Goal: Ask a question

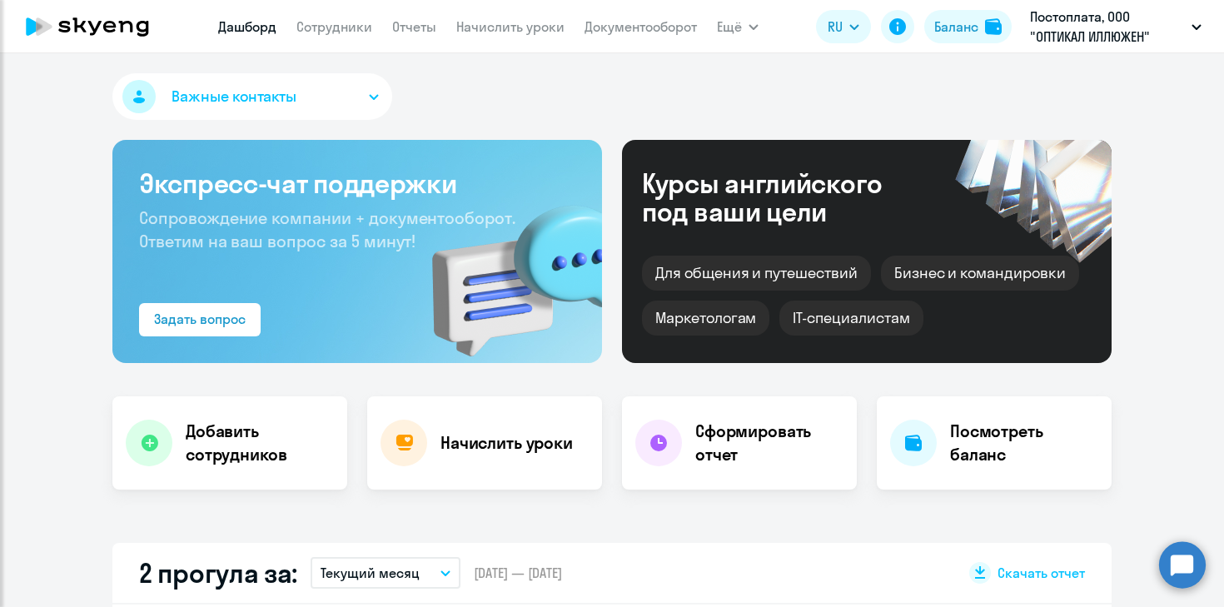
select select "30"
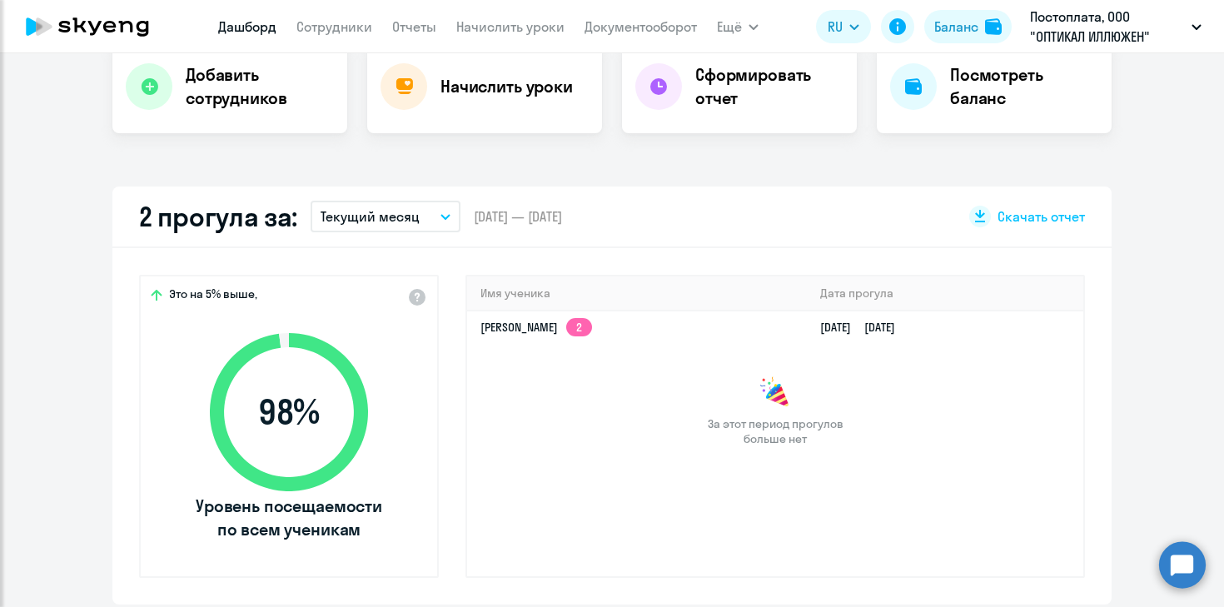
scroll to position [360, 0]
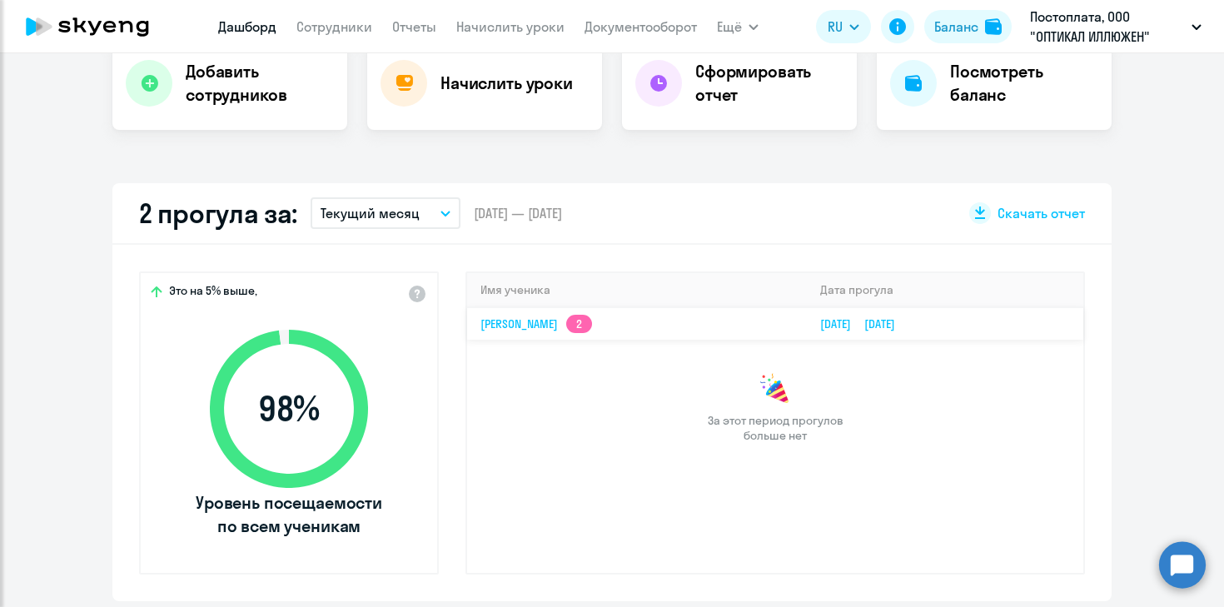
click at [592, 327] on link "Владислав Николаевич Воробьев 2" at bounding box center [536, 323] width 112 height 15
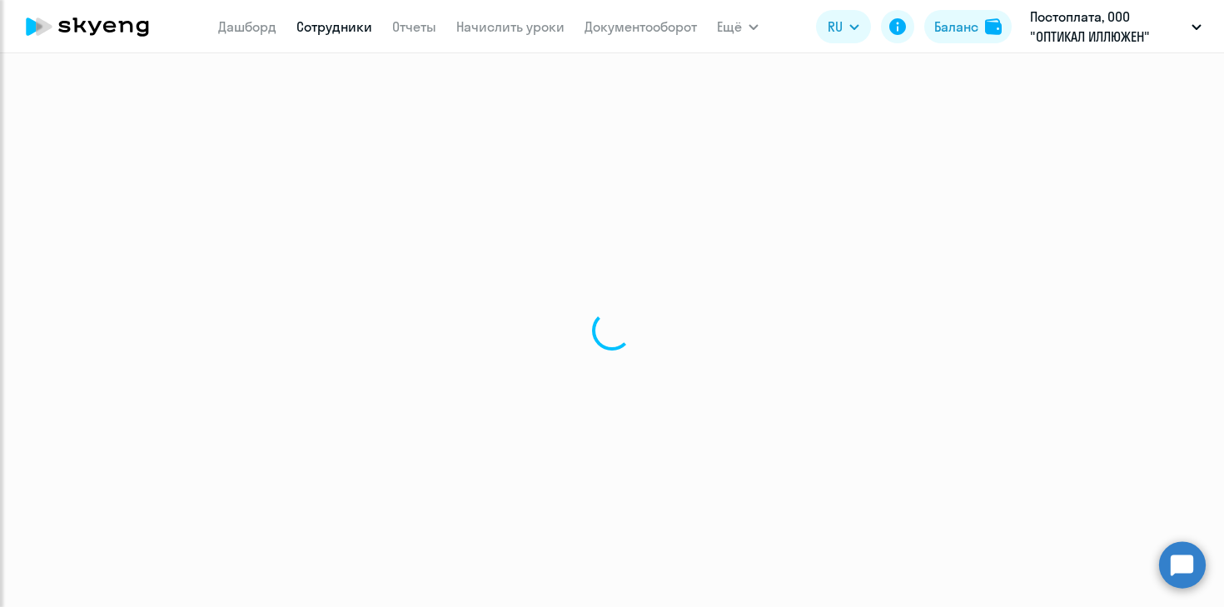
select select "english"
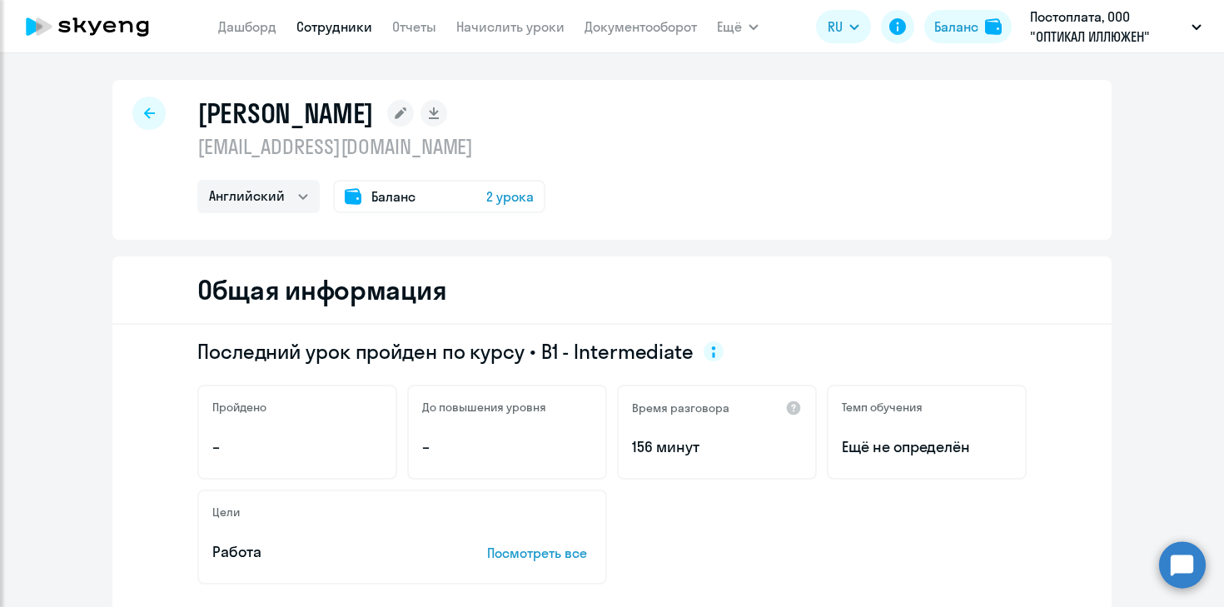
click at [83, 32] on icon at bounding box center [87, 27] width 147 height 42
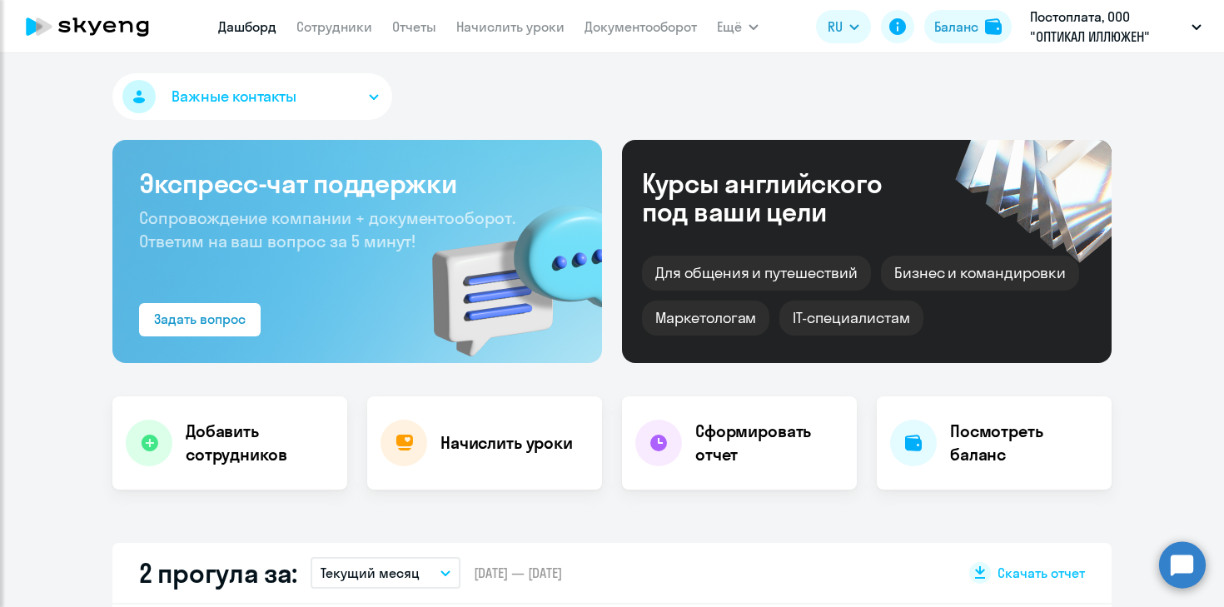
select select "30"
click at [1180, 569] on circle at bounding box center [1182, 564] width 47 height 47
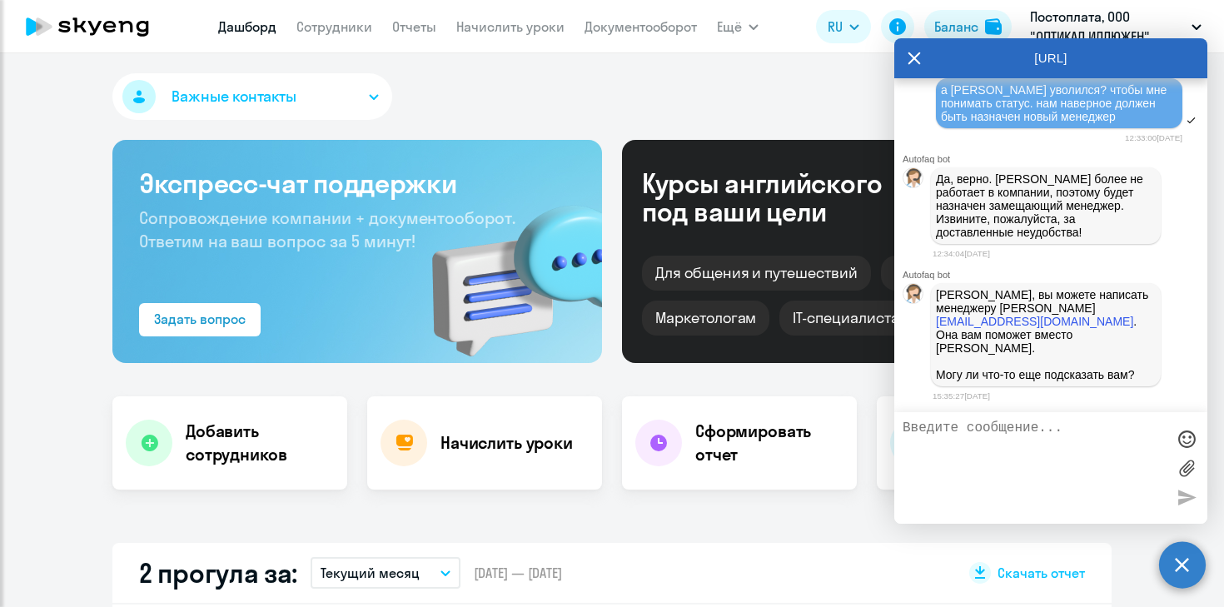
scroll to position [16575, 0]
click at [1086, 454] on textarea at bounding box center [1033, 467] width 263 height 95
type textarea "g"
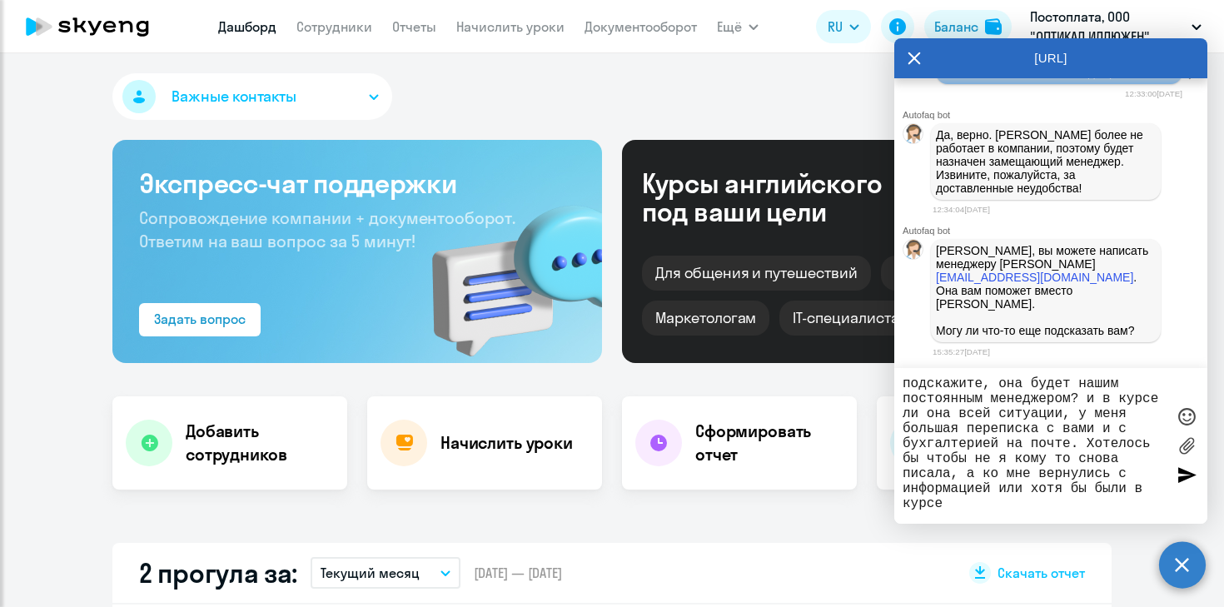
type textarea "подскажите, она будет нашим постоянным менеджером? и в курсе ли она всей ситуац…"
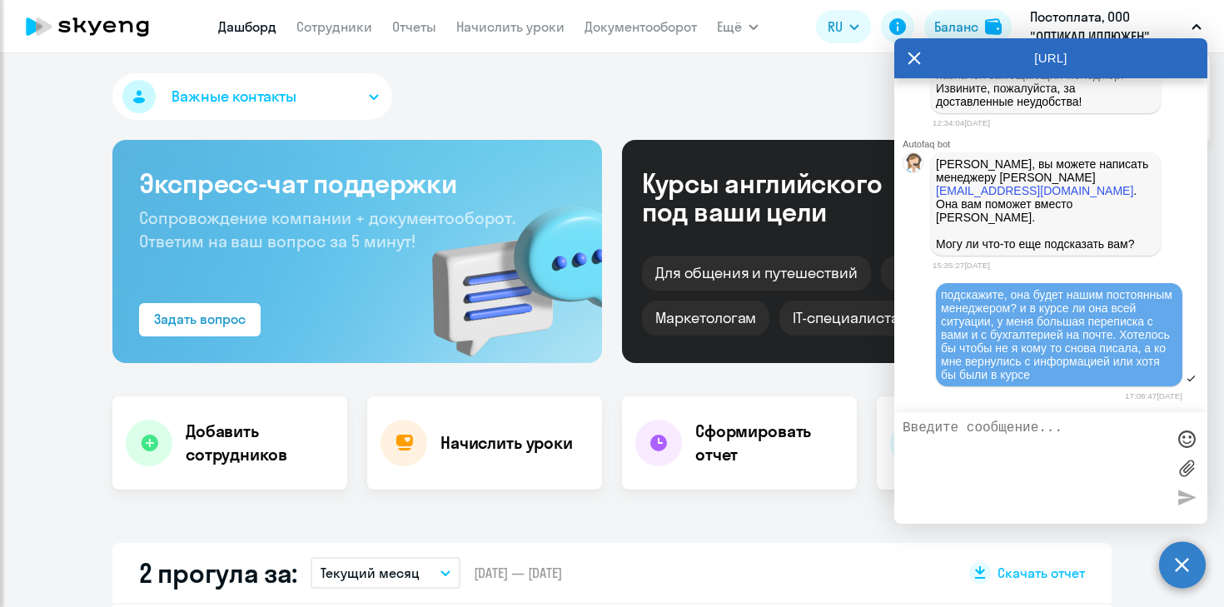
scroll to position [16668, 0]
drag, startPoint x: 1117, startPoint y: 237, endPoint x: 1005, endPoint y: 243, distance: 112.5
click at [1005, 243] on p "Дарья, вы можете написать менеджеру Александре aumova@skyeng.ru . Она вам помож…" at bounding box center [1046, 203] width 220 height 93
copy p "aumova@skyeng.ru ."
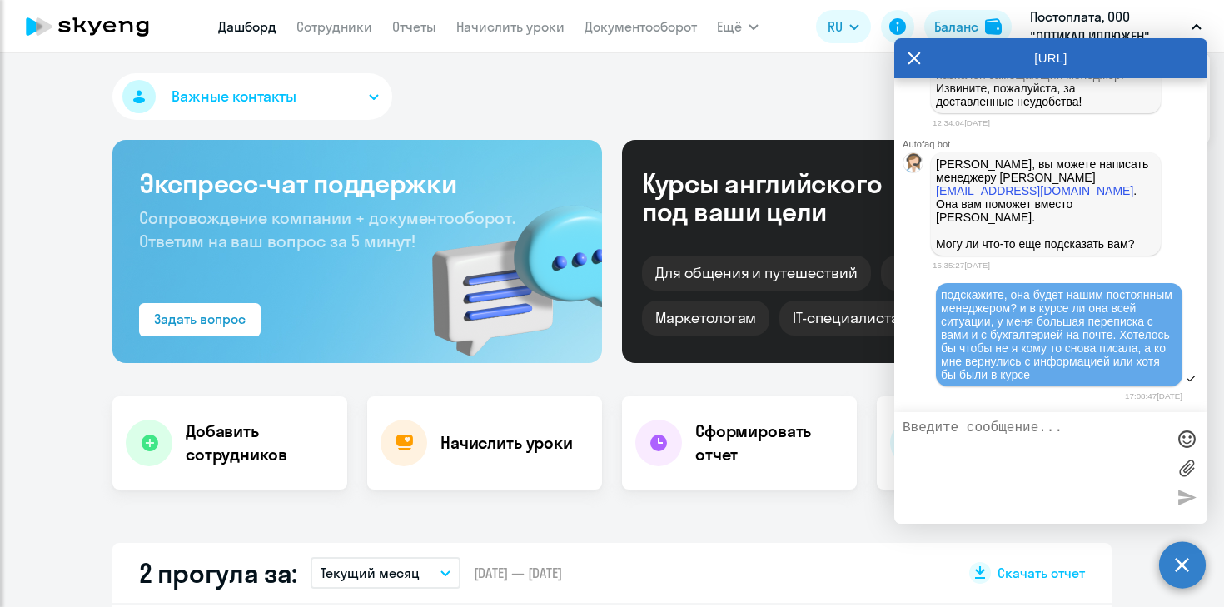
click at [1113, 219] on p "Дарья, вы можете написать менеджеру Александре aumova@skyeng.ru . Она вам помож…" at bounding box center [1046, 203] width 220 height 93
drag, startPoint x: 1113, startPoint y: 227, endPoint x: 1006, endPoint y: 230, distance: 106.6
click at [1006, 230] on p "Дарья, вы можете написать менеджеру Александре aumova@skyeng.ru . Она вам помож…" at bounding box center [1046, 203] width 220 height 93
copy p "aumova@skyeng.ru ."
click at [1030, 466] on textarea at bounding box center [1033, 467] width 263 height 95
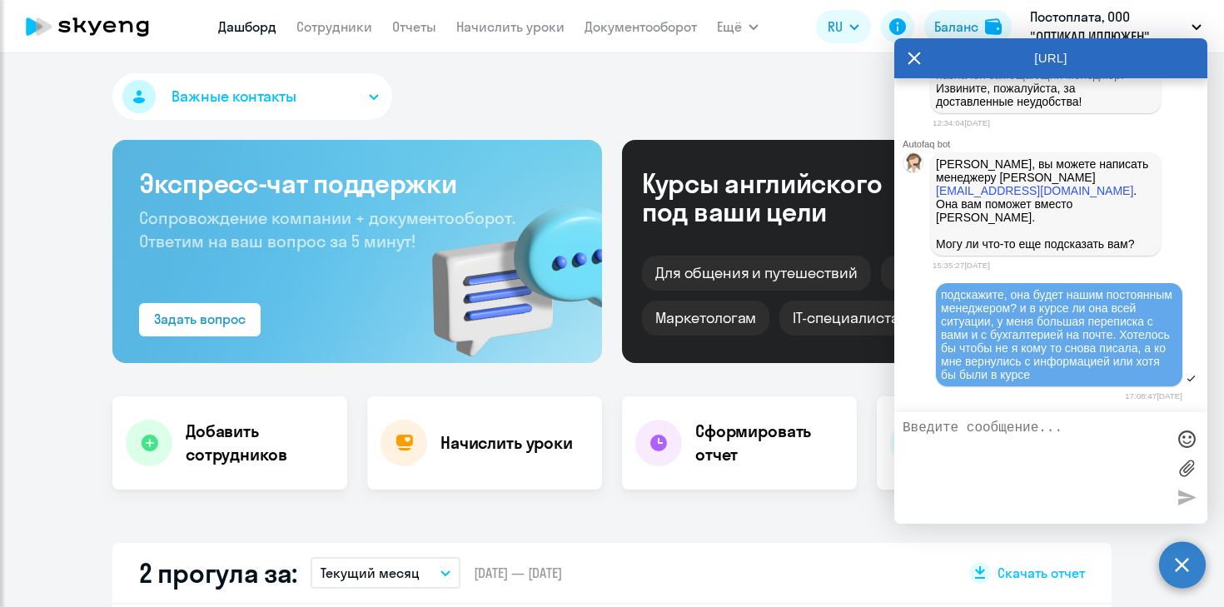
paste textarea "aumova@skyeng.ru."
type textarea "[EMAIL_ADDRESS][DOMAIN_NAME]. точно ли такая почта?"
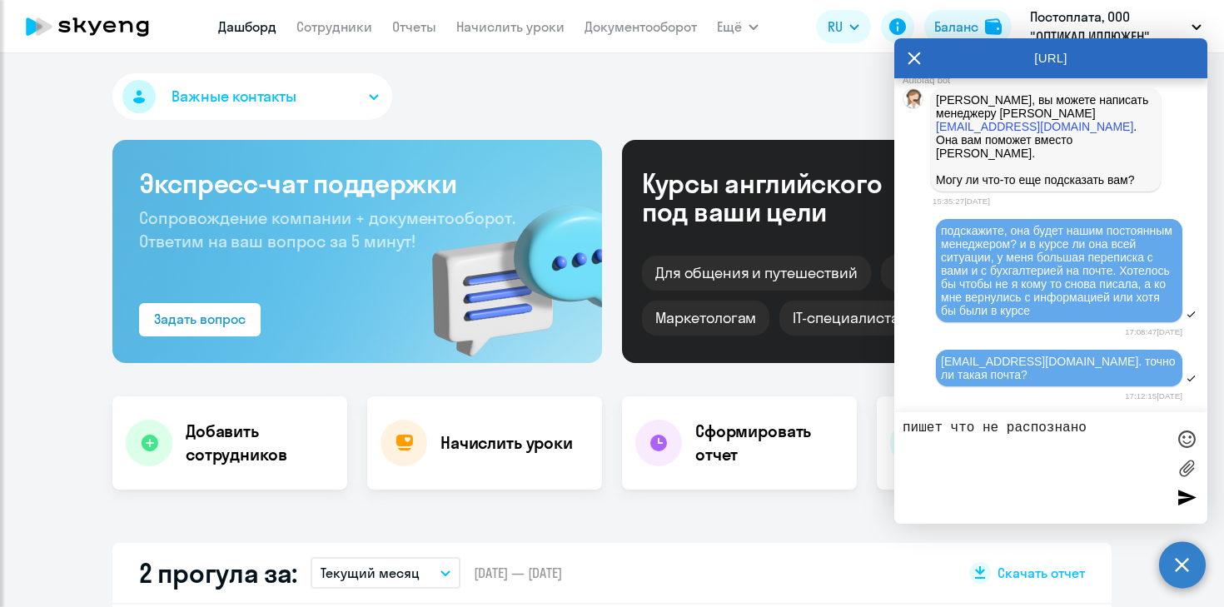
type textarea "пишет что не распознано"
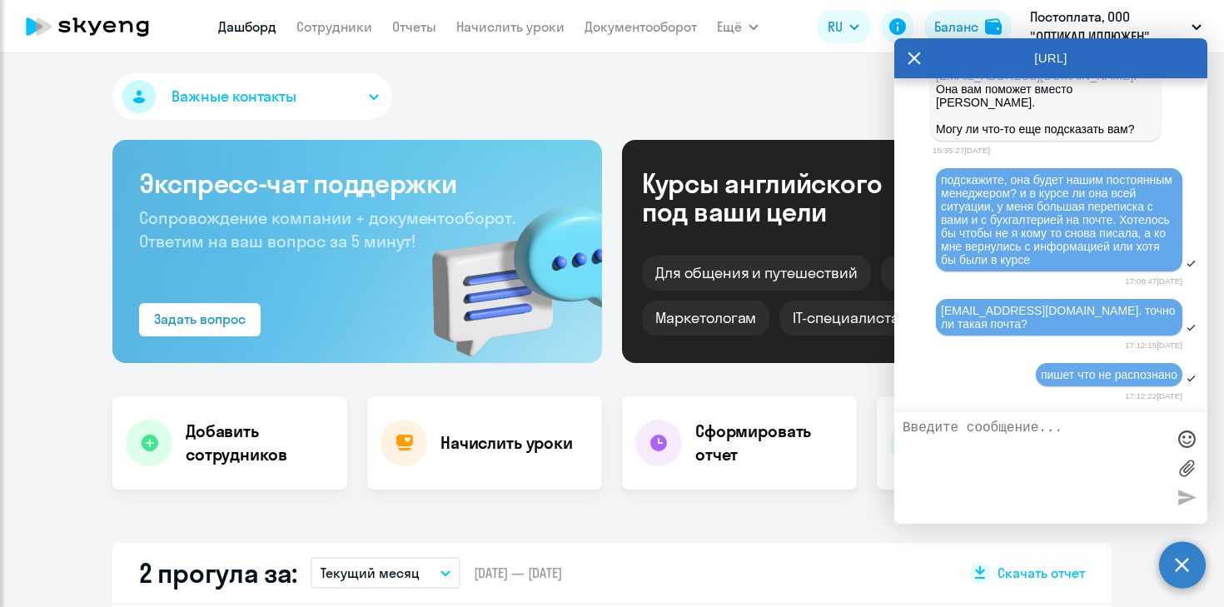
click at [300, 101] on button "Важные контакты" at bounding box center [252, 96] width 280 height 47
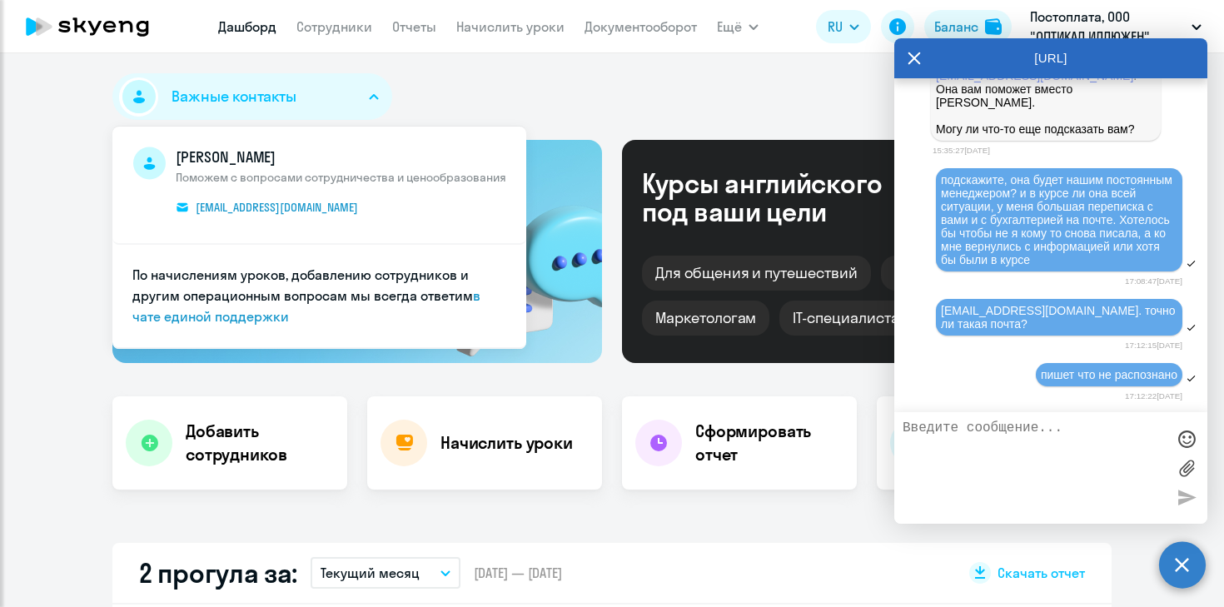
click at [539, 107] on div "Важные контакты Владислав Зыщук Поможем с вопросами сотрудничества и ценообразо…" at bounding box center [611, 99] width 999 height 53
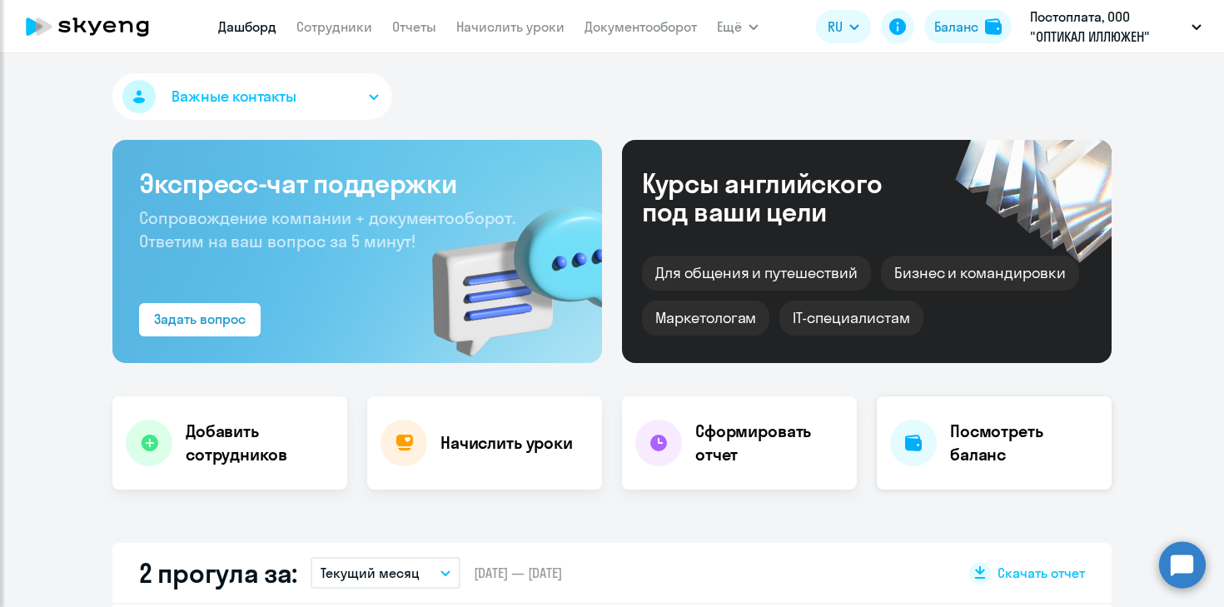
select select "30"
click at [1190, 570] on circle at bounding box center [1182, 564] width 47 height 47
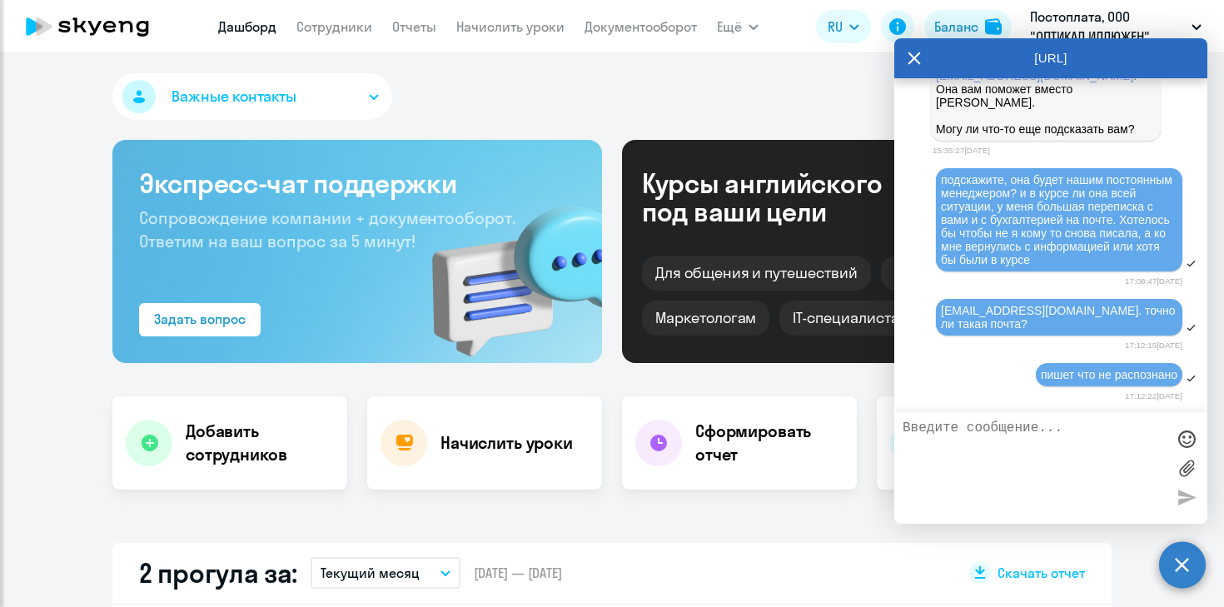
scroll to position [16817, 0]
click at [259, 98] on span "Важные контакты" at bounding box center [233, 97] width 125 height 22
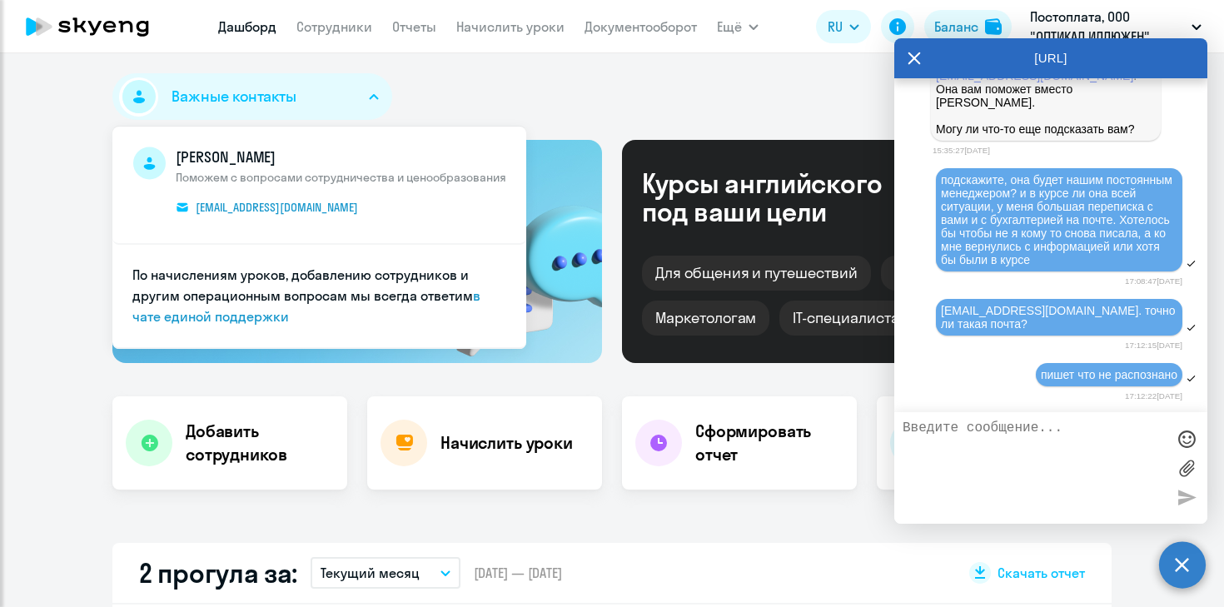
click at [590, 96] on div "Важные контакты Владислав Зыщук Поможем с вопросами сотрудничества и ценообразо…" at bounding box center [611, 99] width 999 height 53
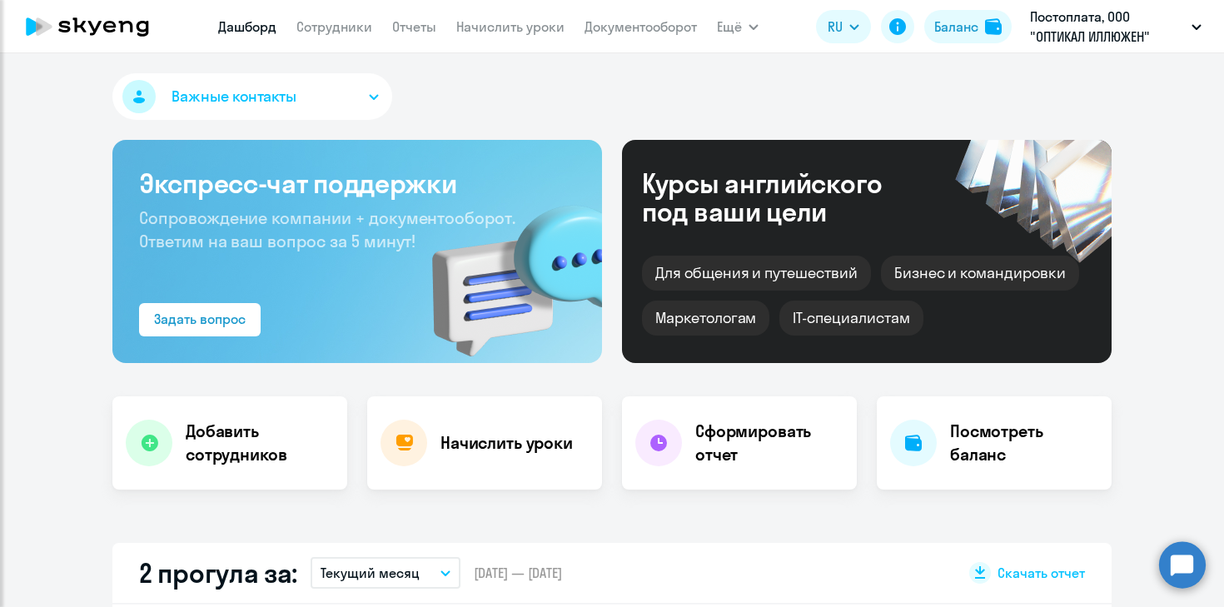
select select "30"
click at [1195, 578] on circle at bounding box center [1182, 564] width 47 height 47
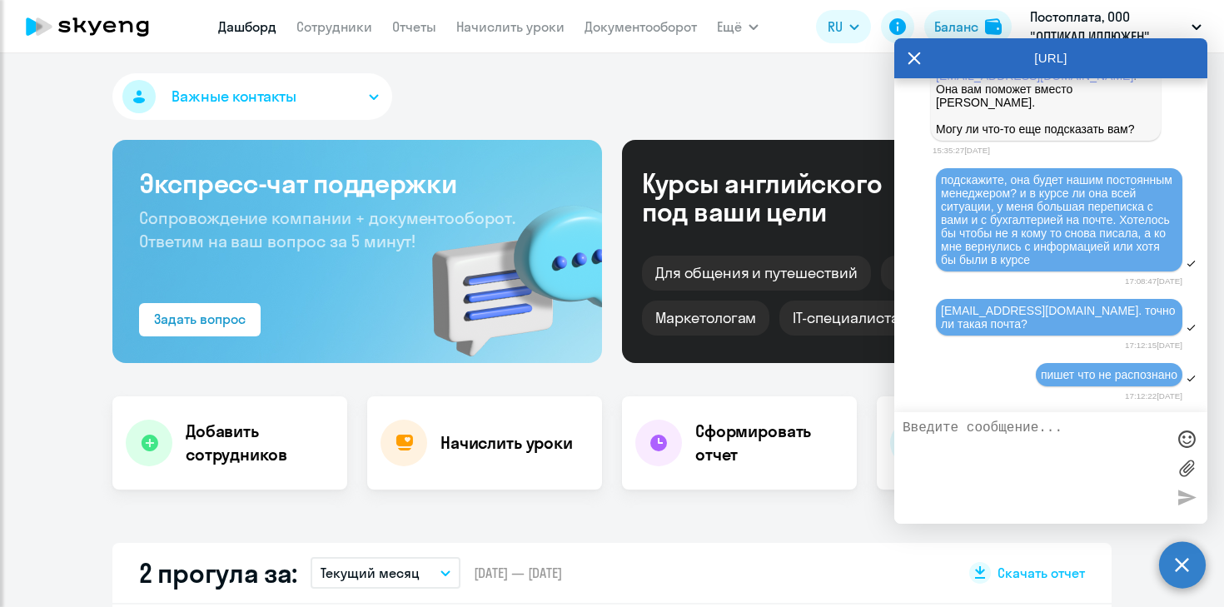
scroll to position [16817, 0]
click at [743, 518] on div "Важные контакты Экспресс-чат поддержки Сопровождение компании + документооборот…" at bounding box center [612, 330] width 1224 height 554
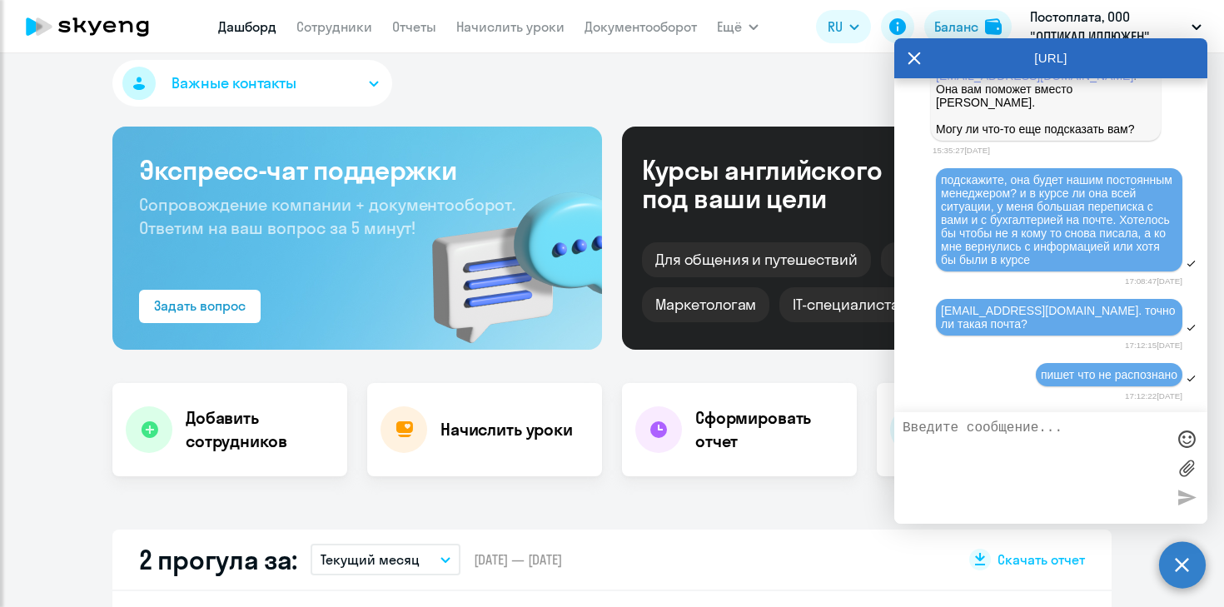
scroll to position [0, 0]
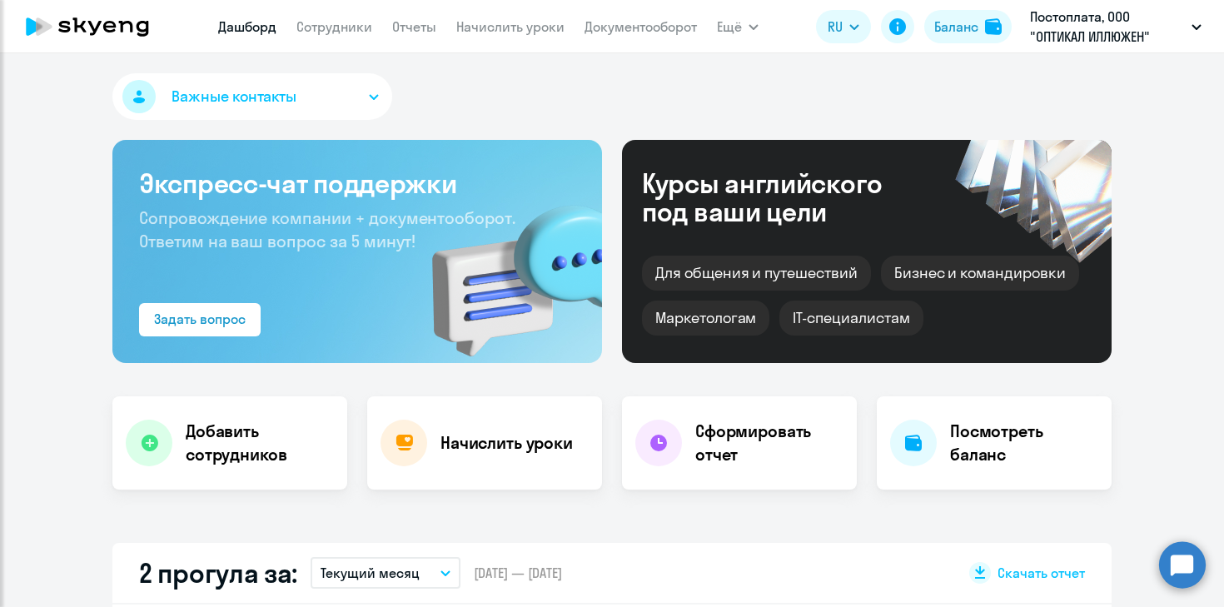
select select "30"
click at [1182, 561] on circle at bounding box center [1182, 564] width 47 height 47
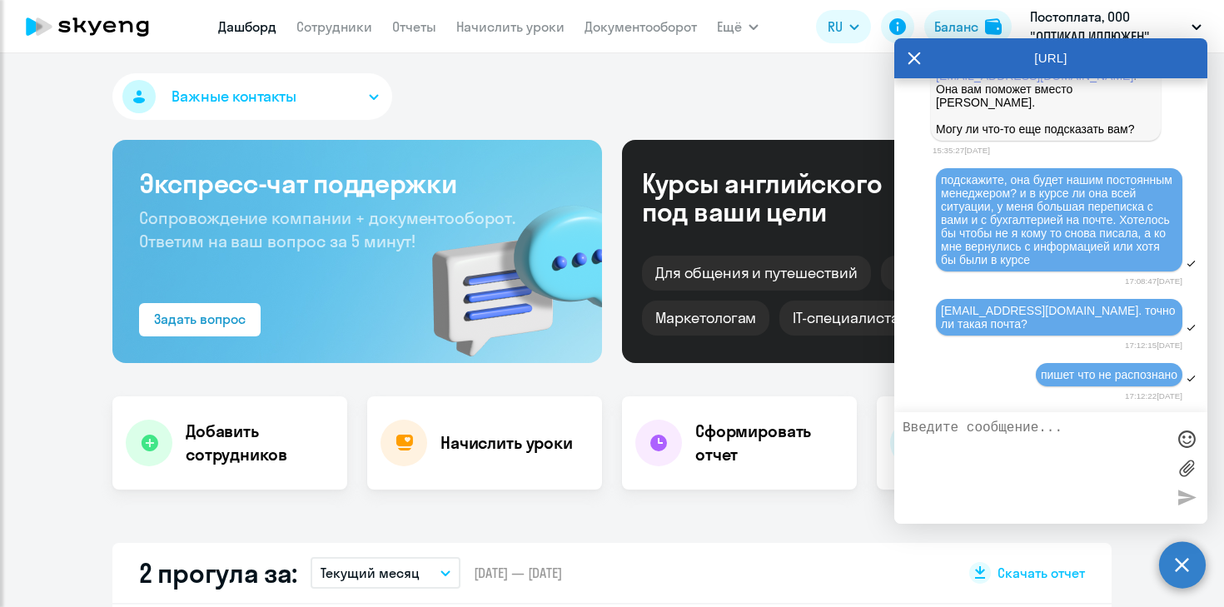
scroll to position [16817, 0]
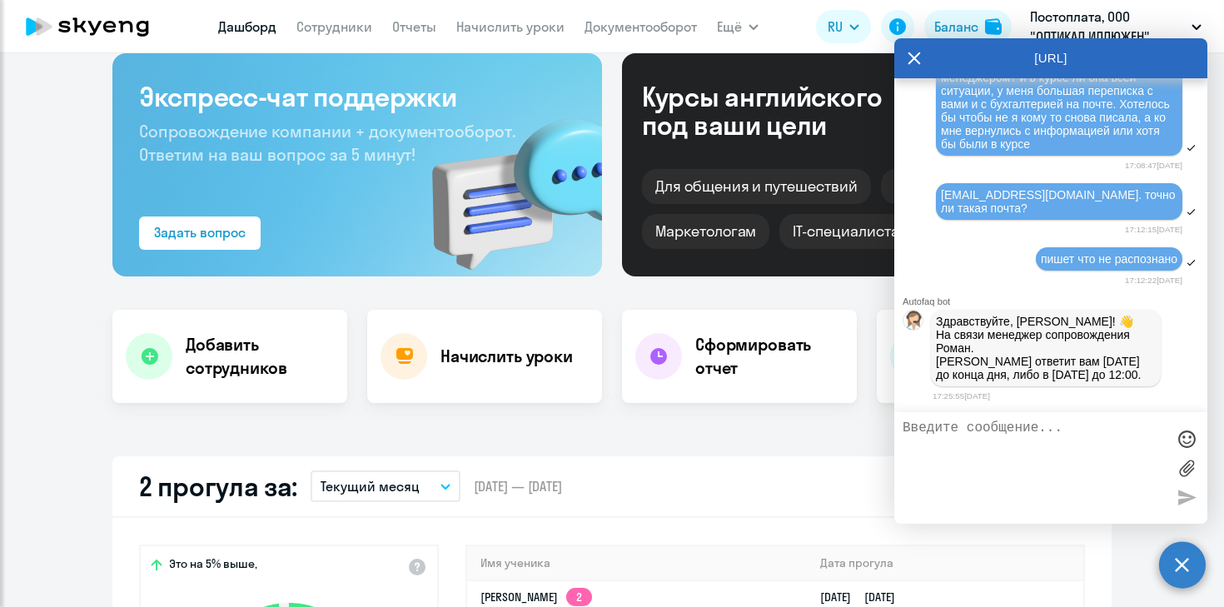
scroll to position [16940, 0]
click at [807, 427] on div "Важные контакты Экспресс-чат поддержки Сопровождение компании + документооборот…" at bounding box center [612, 330] width 1224 height 554
